Goal: Task Accomplishment & Management: Manage account settings

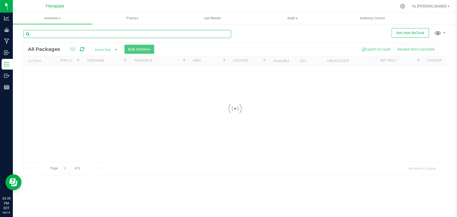
click at [179, 32] on input "text" at bounding box center [128, 34] width 208 height 8
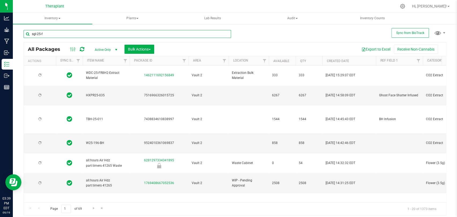
type input "sgl-25-fr"
type input "[DATE]"
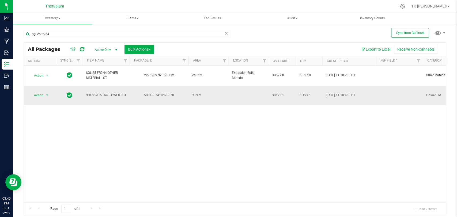
drag, startPoint x: 174, startPoint y: 88, endPoint x: 144, endPoint y: 91, distance: 31.0
click at [144, 91] on td "5084557418590678" at bounding box center [159, 96] width 59 height 20
copy div "5084557418590678"
click at [91, 35] on input "sgl-25-fr2h4" at bounding box center [128, 34] width 208 height 8
type input "s"
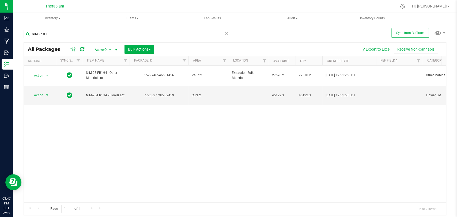
click at [42, 92] on span "Action" at bounding box center [36, 96] width 14 height 8
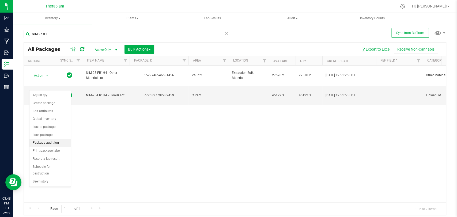
click at [48, 143] on li "Package audit log" at bounding box center [49, 143] width 41 height 8
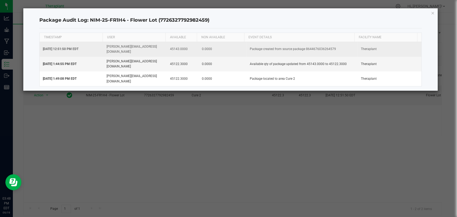
drag, startPoint x: 333, startPoint y: 46, endPoint x: 304, endPoint y: 48, distance: 29.0
click at [304, 48] on td "Package created from source package 8644676036264579" at bounding box center [302, 49] width 111 height 15
click at [326, 46] on td "Package created from source package 8644676036264579" at bounding box center [302, 49] width 111 height 15
click at [335, 46] on td "Package created from source package 8644676036264579" at bounding box center [302, 49] width 111 height 15
drag, startPoint x: 333, startPoint y: 46, endPoint x: 303, endPoint y: 48, distance: 29.8
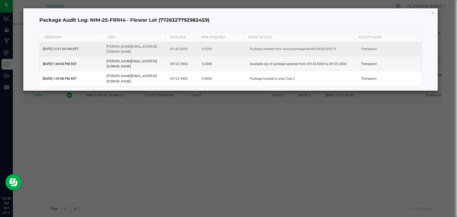
click at [303, 48] on td "Package created from source package 8644676036264579" at bounding box center [302, 49] width 111 height 15
copy td "8644676036264579"
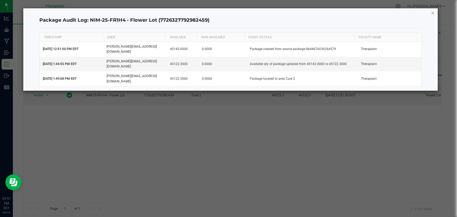
click at [432, 14] on icon "button" at bounding box center [433, 13] width 4 height 6
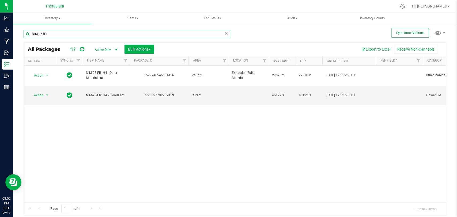
click at [118, 33] on input "NIM-25-fr1" at bounding box center [128, 34] width 208 height 8
type input "N"
click at [43, 92] on span "Action" at bounding box center [36, 96] width 14 height 8
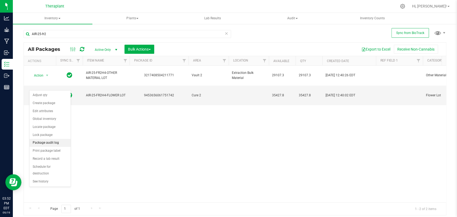
click at [49, 142] on li "Package audit log" at bounding box center [49, 143] width 41 height 8
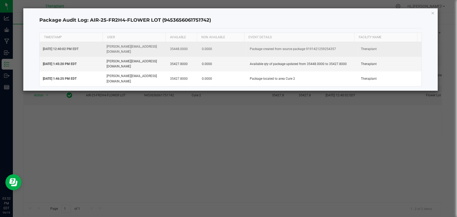
drag, startPoint x: 334, startPoint y: 47, endPoint x: 304, endPoint y: 48, distance: 30.8
click at [304, 48] on td "Package created from source package 9191421259254357" at bounding box center [302, 49] width 111 height 15
copy td "9191421259254357"
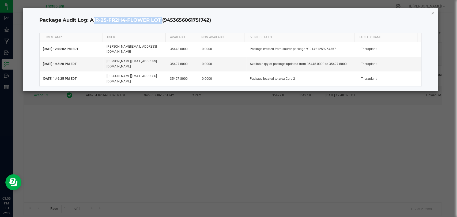
drag, startPoint x: 159, startPoint y: 21, endPoint x: 90, endPoint y: 23, distance: 68.9
click at [90, 23] on h4 "Package Audit Log: AIR-25-FR2H4-FLOWER LOT (9453656061751742)" at bounding box center [230, 20] width 383 height 7
copy h4 "AIR-25-FR2H4-FLOWER LOT"
click at [433, 13] on icon "button" at bounding box center [433, 13] width 4 height 6
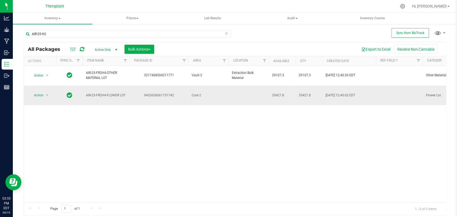
drag, startPoint x: 174, startPoint y: 86, endPoint x: 143, endPoint y: 87, distance: 31.1
click at [139, 93] on div "9453656061751742" at bounding box center [159, 95] width 61 height 5
copy div "9453656061751742"
click at [98, 31] on input "AIR-25-fr2" at bounding box center [128, 34] width 208 height 8
type input "A"
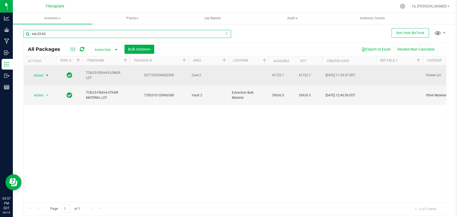
type input "tcb-25-fr2"
click at [44, 72] on span "select" at bounding box center [47, 76] width 7 height 8
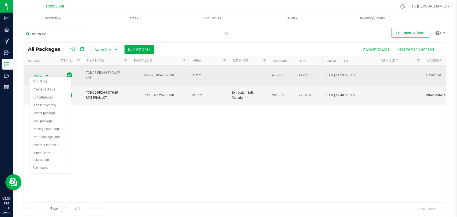
click at [158, 73] on div "5277253054052500" at bounding box center [159, 75] width 61 height 5
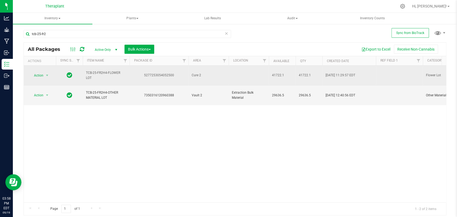
click at [41, 72] on span "Action" at bounding box center [36, 76] width 14 height 8
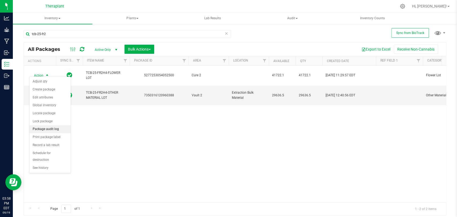
click at [49, 130] on li "Package audit log" at bounding box center [49, 129] width 41 height 8
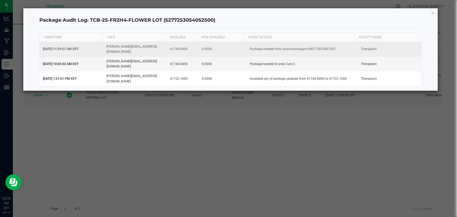
drag, startPoint x: 328, startPoint y: 46, endPoint x: 304, endPoint y: 48, distance: 23.6
click at [304, 48] on td "Package created from source package 6390775670607967" at bounding box center [302, 49] width 111 height 15
drag, startPoint x: 332, startPoint y: 46, endPoint x: 304, endPoint y: 48, distance: 28.0
click at [304, 48] on td "Package created from source package 6390775670607967" at bounding box center [302, 49] width 111 height 15
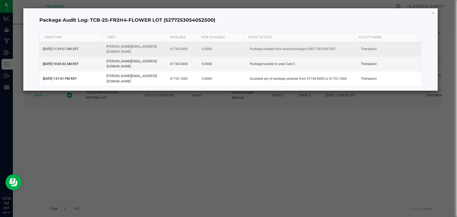
copy td "6390775670607967"
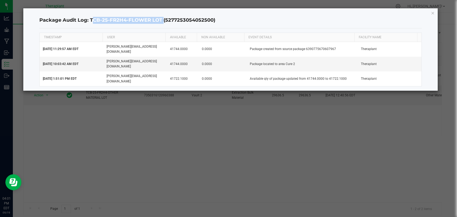
drag, startPoint x: 161, startPoint y: 19, endPoint x: 90, endPoint y: 22, distance: 71.4
click at [90, 22] on h4 "Package Audit Log: TCB-25-FR2H4-FLOWER LOT (5277253054052500)" at bounding box center [230, 20] width 383 height 7
copy h4 "TCB-25-FR2H4-FLOWER LOT"
drag, startPoint x: 213, startPoint y: 19, endPoint x: 163, endPoint y: 22, distance: 49.9
click at [163, 22] on h4 "Package Audit Log: TCB-25-FR2H4-FLOWER LOT (5277253054052500)" at bounding box center [230, 20] width 383 height 7
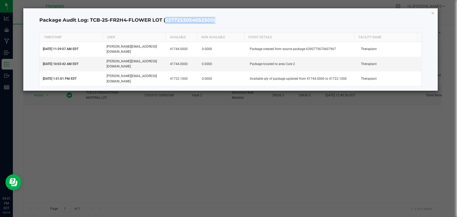
click at [194, 20] on h4 "Package Audit Log: TCB-25-FR2H4-FLOWER LOT (5277253054052500)" at bounding box center [230, 20] width 383 height 7
drag, startPoint x: 213, startPoint y: 20, endPoint x: 165, endPoint y: 20, distance: 47.4
click at [165, 20] on h4 "Package Audit Log: TCB-25-FR2H4-FLOWER LOT (5277253054052500)" at bounding box center [230, 20] width 383 height 7
copy h4 "5277253054052500"
click at [432, 13] on icon "button" at bounding box center [433, 13] width 4 height 6
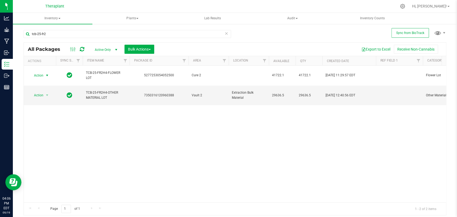
click at [84, 50] on icon at bounding box center [82, 49] width 5 height 5
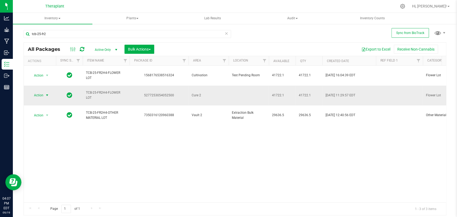
click at [47, 93] on span "select" at bounding box center [47, 95] width 4 height 4
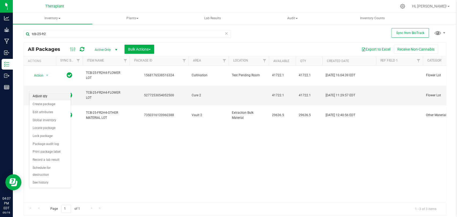
click at [47, 98] on li "Adjust qty" at bounding box center [49, 96] width 41 height 8
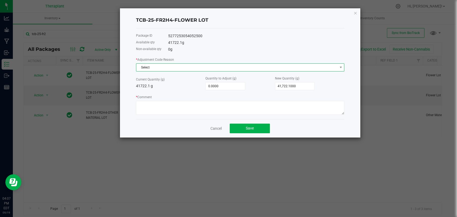
click at [191, 67] on span "Select" at bounding box center [236, 68] width 201 height 8
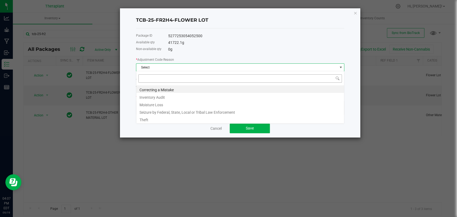
scroll to position [8, 208]
click at [154, 95] on li "Inventory Audit" at bounding box center [240, 97] width 208 height 8
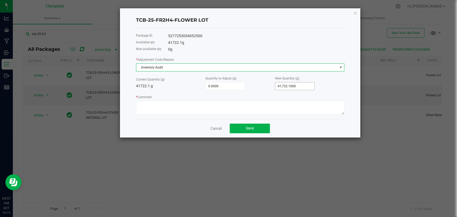
type input "41722.1"
click at [294, 85] on input "41722.1" at bounding box center [295, 87] width 39 height 8
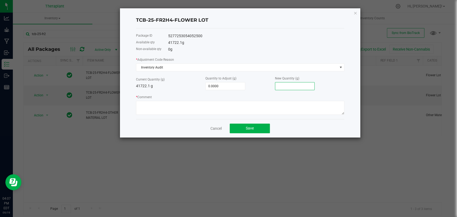
type input "-41,722.1000"
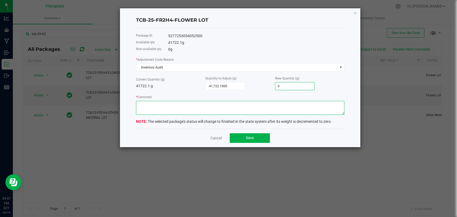
type input "0.0000"
click at [272, 107] on textarea "* Comment" at bounding box center [240, 108] width 209 height 14
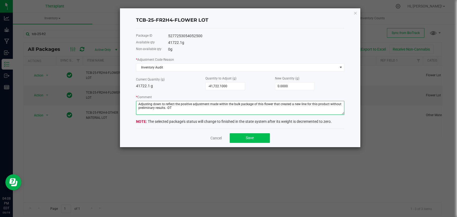
type textarea "Adjusting down to reflect the positive adjustment made within the bulk package …"
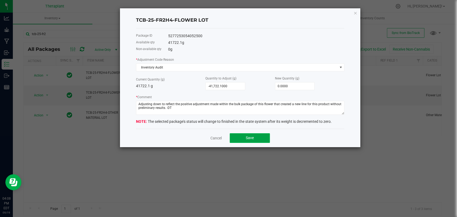
click at [242, 134] on button "Save" at bounding box center [250, 138] width 40 height 10
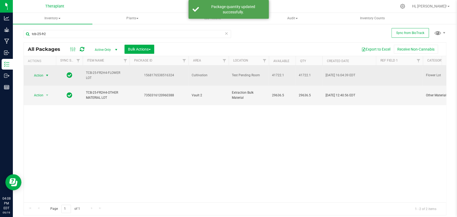
click at [46, 73] on span "select" at bounding box center [47, 75] width 4 height 4
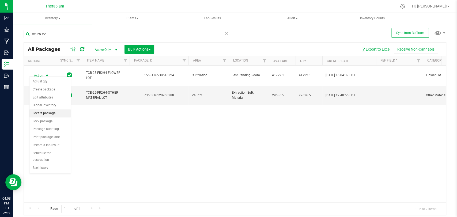
click at [45, 113] on li "Locate package" at bounding box center [49, 114] width 41 height 8
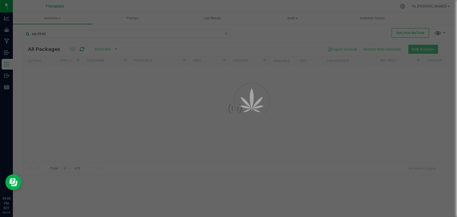
click at [196, 97] on div at bounding box center [228, 108] width 457 height 217
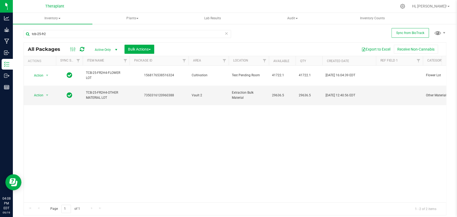
click at [159, 47] on div "All Packages Active Only Active Only Lab Samples Locked All External Internal B…" at bounding box center [235, 49] width 423 height 13
click at [152, 49] on button "Bulk Actions" at bounding box center [140, 49] width 30 height 9
click at [140, 89] on span "Locate packages" at bounding box center [141, 91] width 27 height 4
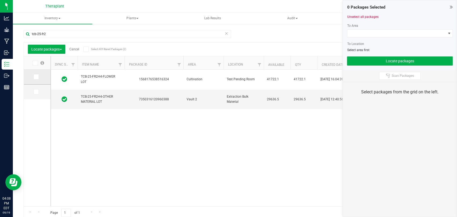
click at [37, 77] on span at bounding box center [36, 76] width 5 height 5
click at [0, 0] on input "checkbox" at bounding box center [0, 0] width 0 height 0
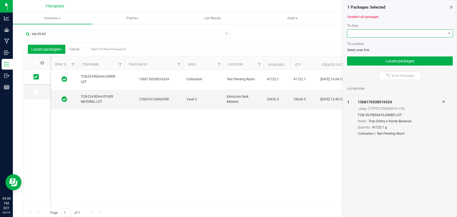
click at [360, 33] on span at bounding box center [397, 34] width 99 height 8
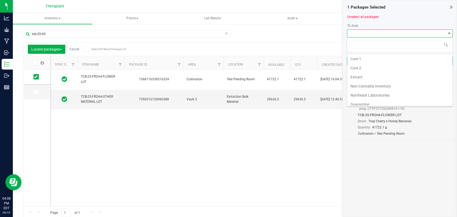
scroll to position [30, 0]
click at [364, 78] on li "Cure 2" at bounding box center [400, 81] width 105 height 9
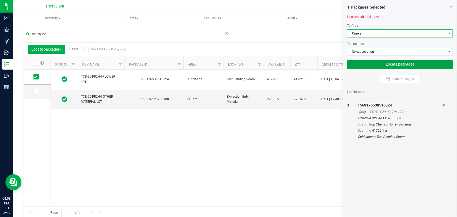
click at [372, 67] on button "Locate packages" at bounding box center [400, 64] width 106 height 9
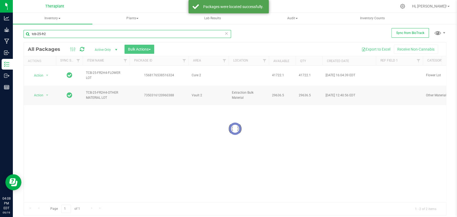
click at [75, 34] on input "tcb-25-fr2" at bounding box center [128, 34] width 208 height 8
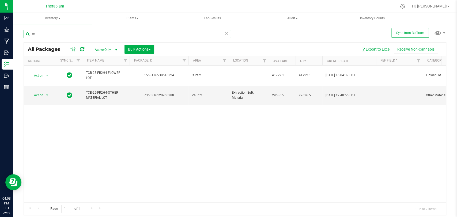
type input "t"
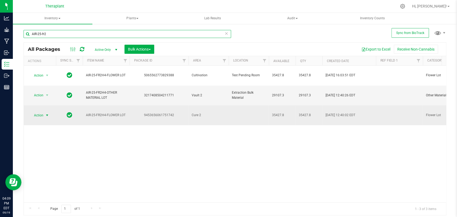
type input "AIR-25-fr2"
click at [42, 112] on span "Action" at bounding box center [36, 116] width 14 height 8
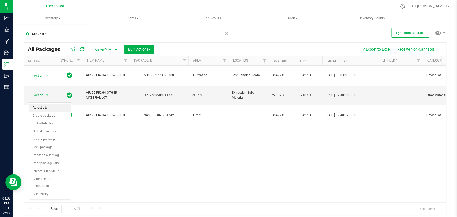
click at [43, 108] on li "Adjust qty" at bounding box center [49, 108] width 41 height 8
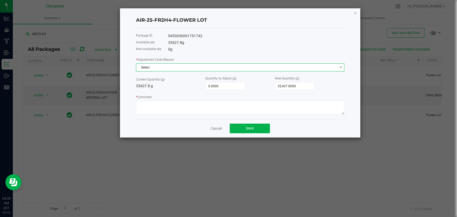
click at [215, 66] on span "Select" at bounding box center [236, 68] width 201 height 8
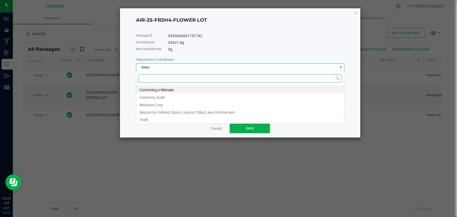
scroll to position [8, 208]
click at [157, 96] on li "Inventory Audit" at bounding box center [240, 97] width 208 height 8
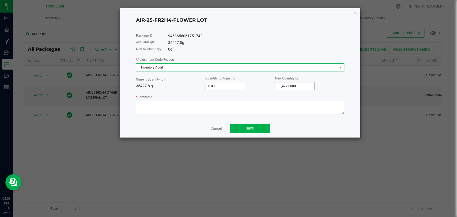
type input "35427.8"
click at [302, 86] on input "35427.8" at bounding box center [295, 87] width 39 height 8
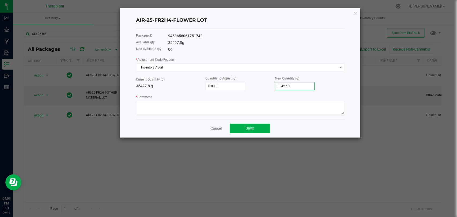
type input "-35,427.8000"
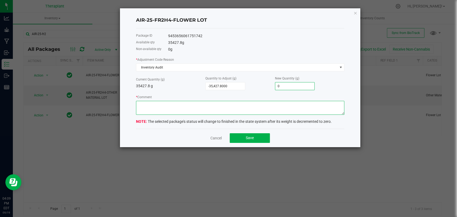
type input "0.0000"
click at [296, 108] on textarea "* Comment" at bounding box center [240, 108] width 209 height 14
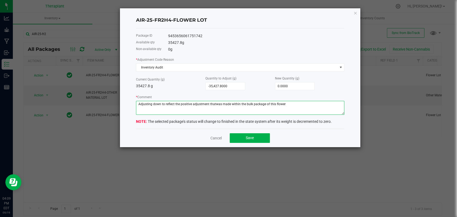
click at [214, 104] on textarea "* Comment" at bounding box center [240, 108] width 209 height 14
click at [215, 104] on textarea "* Comment" at bounding box center [240, 108] width 209 height 14
click at [286, 104] on textarea "* Comment" at bounding box center [240, 108] width 209 height 14
drag, startPoint x: 177, startPoint y: 110, endPoint x: 133, endPoint y: 104, distance: 44.3
click at [133, 104] on div "AIR-25-FR2H4-FLOWER LOT Package ID 9453656061751742 Available qty 35427.8 g Non…" at bounding box center [240, 77] width 241 height 139
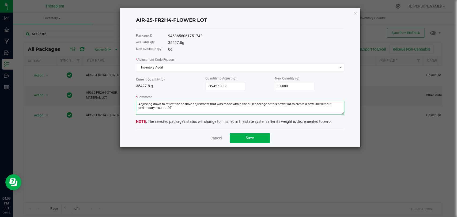
click at [175, 108] on textarea "* Comment" at bounding box center [240, 108] width 209 height 14
type textarea "Adjusting down to reflect the positive adjustment that was made within the bulk…"
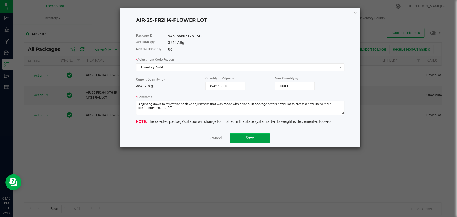
click at [252, 135] on button "Save" at bounding box center [250, 138] width 40 height 10
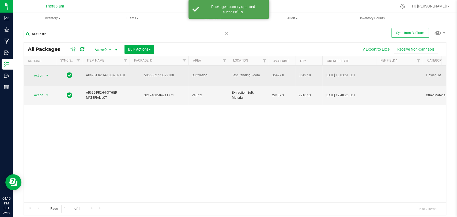
click at [48, 73] on span "select" at bounding box center [47, 75] width 4 height 4
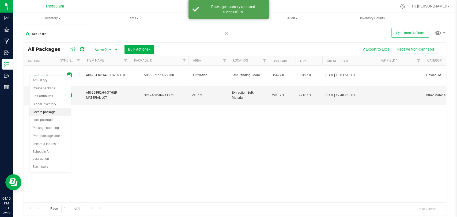
click at [49, 113] on li "Locate package" at bounding box center [49, 113] width 41 height 8
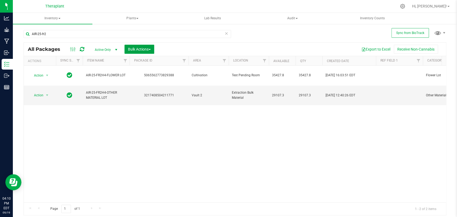
click at [147, 48] on span "Bulk Actions" at bounding box center [139, 49] width 23 height 4
click at [143, 90] on span "Locate packages" at bounding box center [141, 91] width 27 height 4
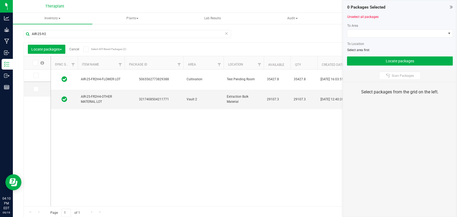
click at [35, 76] on icon at bounding box center [35, 76] width 3 height 0
click at [0, 0] on input "checkbox" at bounding box center [0, 0] width 0 height 0
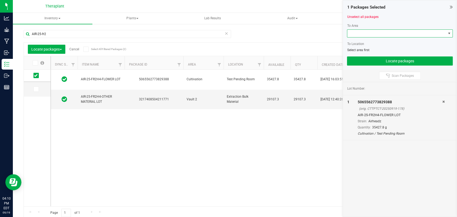
click at [360, 35] on span at bounding box center [397, 34] width 99 height 8
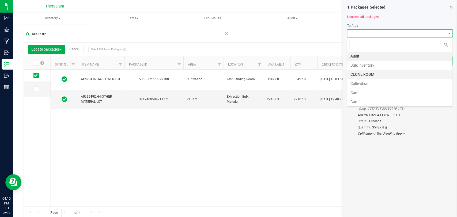
scroll to position [59, 0]
click at [359, 52] on li "Cure 2" at bounding box center [400, 51] width 105 height 9
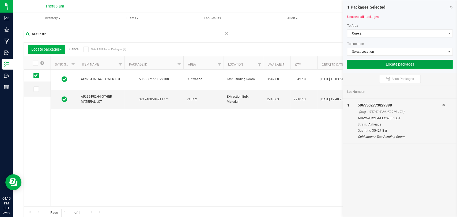
click at [378, 61] on button "Locate packages" at bounding box center [400, 64] width 106 height 9
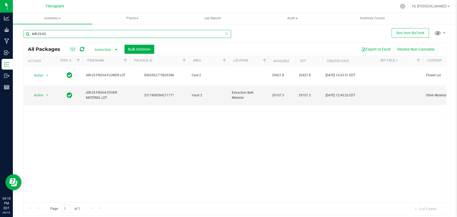
click at [75, 31] on input "AIR-25-fr2" at bounding box center [128, 34] width 208 height 8
type input "A"
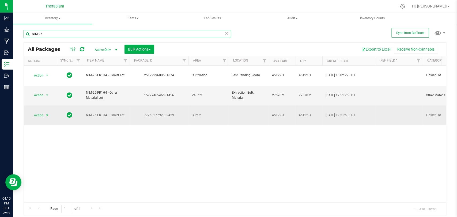
type input "NIM-25"
click at [48, 112] on span "select" at bounding box center [47, 116] width 7 height 8
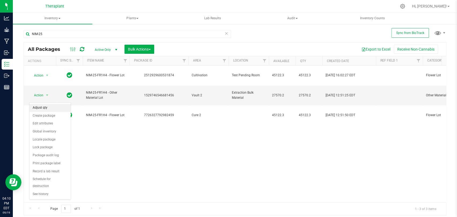
click at [47, 106] on li "Adjust qty" at bounding box center [49, 108] width 41 height 8
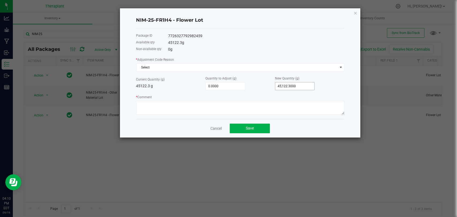
type input "45122.3"
click at [307, 88] on input "45122.3" at bounding box center [295, 87] width 39 height 8
type input "-45,122.3000"
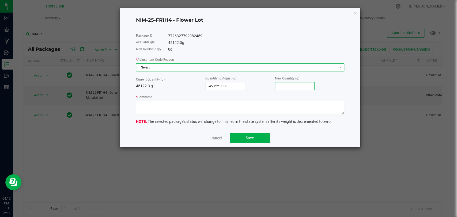
type input "0.0000"
click at [214, 67] on span "Select" at bounding box center [236, 68] width 201 height 8
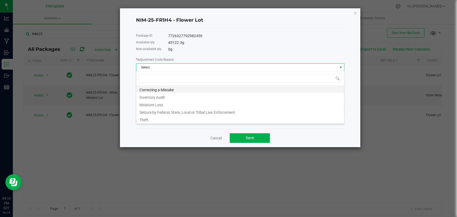
scroll to position [8, 208]
click at [165, 96] on li "Inventory Audit" at bounding box center [240, 97] width 208 height 8
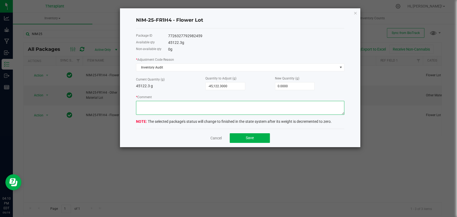
click at [161, 101] on textarea "* Comment" at bounding box center [240, 108] width 209 height 14
paste textarea "Adjusting down to reflect the positive adjustment that was made within the bulk…"
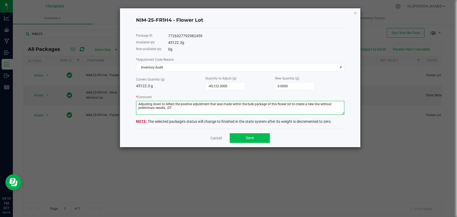
type textarea "Adjusting down to reflect the positive adjustment that was made within the bulk…"
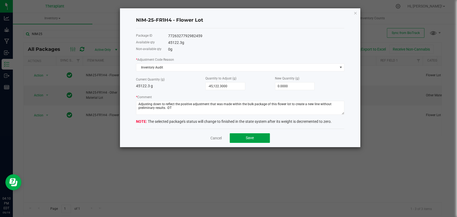
click at [250, 138] on span "Save" at bounding box center [250, 138] width 8 height 4
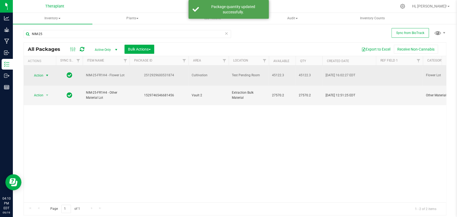
click at [39, 72] on span "Action" at bounding box center [36, 76] width 14 height 8
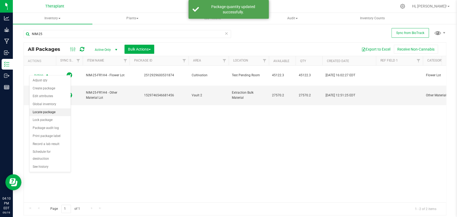
click at [45, 110] on li "Locate package" at bounding box center [49, 113] width 41 height 8
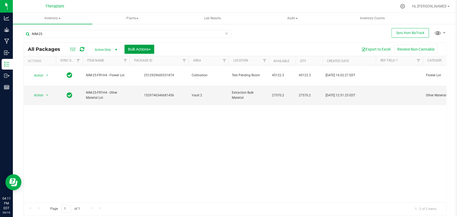
click at [143, 49] on span "Bulk Actions" at bounding box center [139, 49] width 23 height 4
click at [138, 90] on span "Locate packages" at bounding box center [141, 91] width 27 height 4
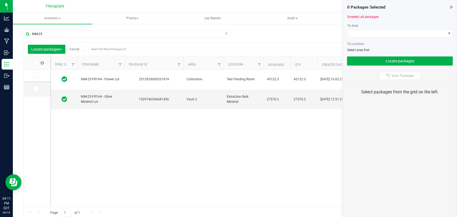
click at [36, 76] on icon at bounding box center [35, 76] width 3 height 0
click at [0, 0] on input "checkbox" at bounding box center [0, 0] width 0 height 0
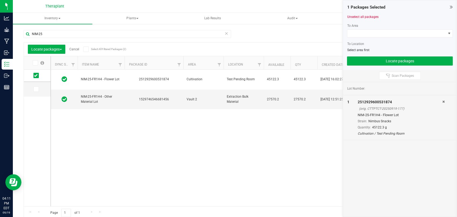
click at [374, 39] on div at bounding box center [400, 40] width 106 height 4
click at [374, 36] on span at bounding box center [397, 34] width 99 height 8
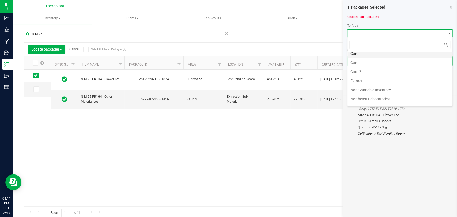
scroll to position [30, 0]
click at [364, 77] on li "Cure 2" at bounding box center [400, 81] width 105 height 9
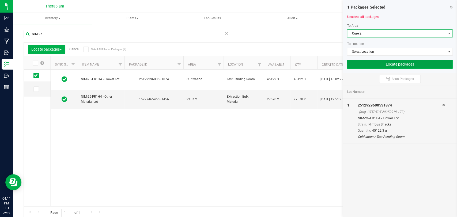
click at [367, 67] on button "Locate packages" at bounding box center [400, 64] width 106 height 9
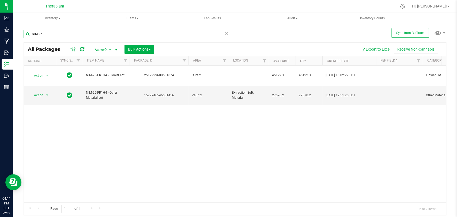
click at [103, 33] on input "NIM-25" at bounding box center [128, 34] width 208 height 8
type input "N"
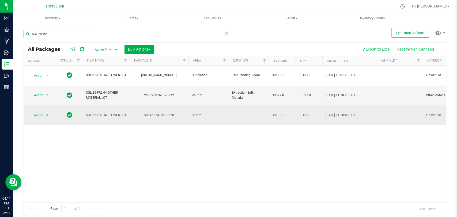
type input "SGL-25-fr2"
click at [43, 112] on span "Action" at bounding box center [36, 116] width 14 height 8
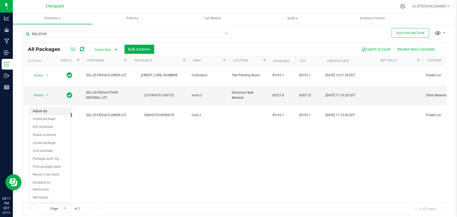
click at [38, 110] on li "Adjust qty" at bounding box center [49, 111] width 41 height 8
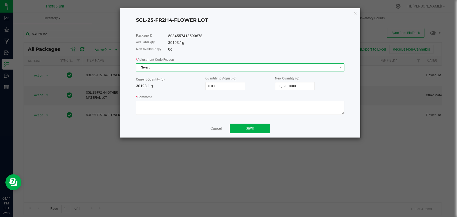
click at [181, 68] on span "Select" at bounding box center [236, 68] width 201 height 8
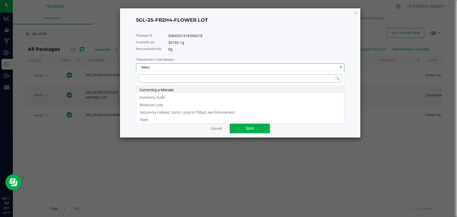
scroll to position [8, 208]
click at [156, 96] on li "Inventory Audit" at bounding box center [240, 97] width 208 height 8
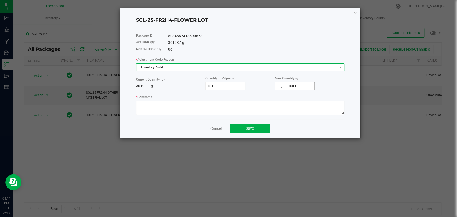
type input "30193.1"
click at [288, 85] on input "30193.1" at bounding box center [295, 87] width 39 height 8
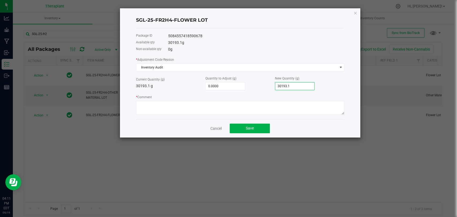
type input "-30,193.1000"
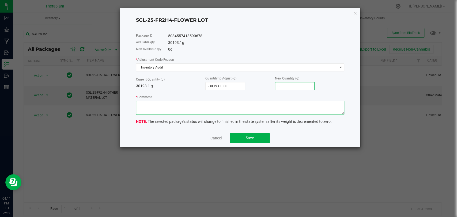
type input "0.0000"
click at [278, 104] on textarea "* Comment" at bounding box center [240, 108] width 209 height 14
paste textarea "Adjusting down to reflect the positive adjustment that was made within the bulk…"
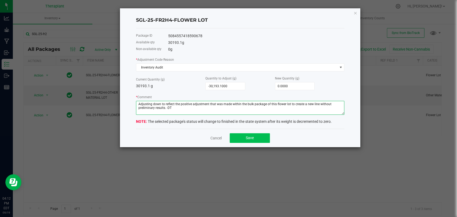
type textarea "Adjusting down to reflect the positive adjustment that was made within the bulk…"
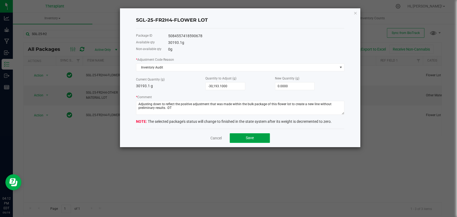
click at [256, 139] on button "Save" at bounding box center [250, 138] width 40 height 10
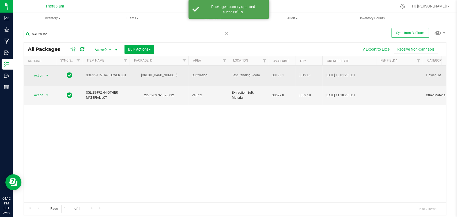
click at [47, 73] on span "select" at bounding box center [47, 75] width 4 height 4
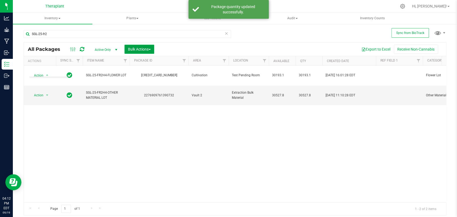
click at [140, 46] on button "Bulk Actions" at bounding box center [140, 49] width 30 height 9
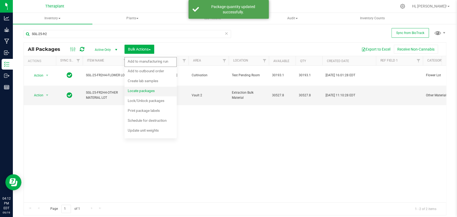
click at [141, 90] on span "Locate packages" at bounding box center [141, 91] width 27 height 4
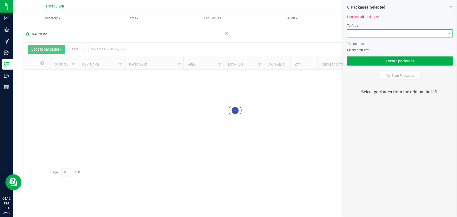
click at [375, 32] on span at bounding box center [397, 34] width 99 height 8
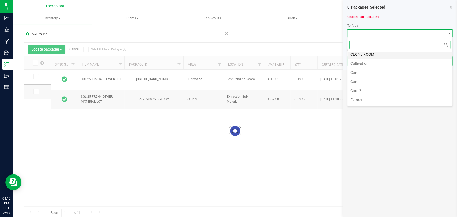
scroll to position [30, 0]
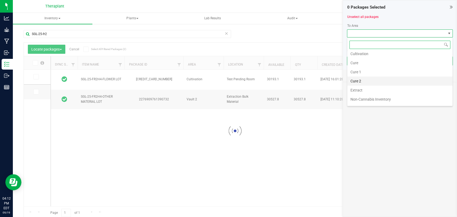
click at [363, 78] on li "Cure 2" at bounding box center [400, 81] width 105 height 9
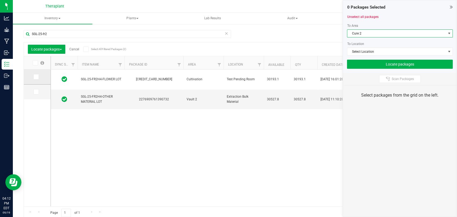
click at [34, 77] on icon at bounding box center [35, 77] width 3 height 0
click at [0, 0] on input "checkbox" at bounding box center [0, 0] width 0 height 0
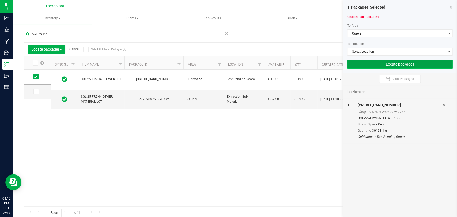
click at [357, 63] on button "Locate packages" at bounding box center [400, 64] width 106 height 9
